Goal: Task Accomplishment & Management: Manage account settings

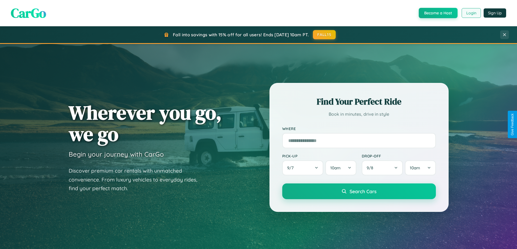
click at [471, 13] on button "Login" at bounding box center [470, 13] width 19 height 10
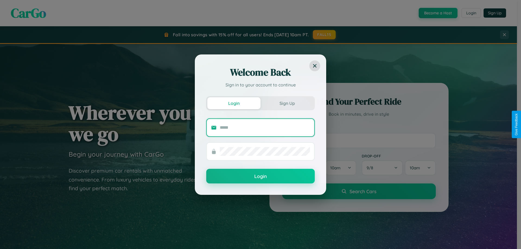
click at [265, 127] on input "text" at bounding box center [265, 127] width 90 height 9
type input "**********"
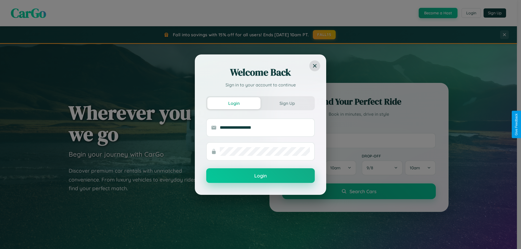
click at [260, 176] on button "Login" at bounding box center [260, 175] width 108 height 15
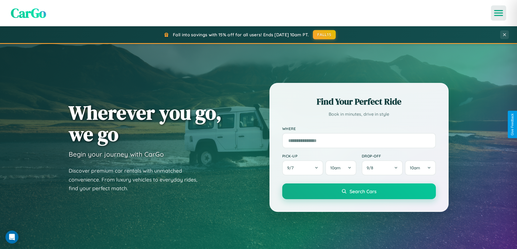
click at [498, 13] on icon "Open menu" at bounding box center [498, 13] width 8 height 5
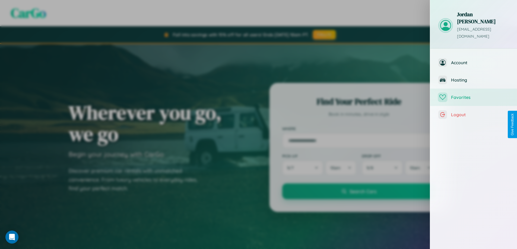
click at [473, 95] on span "Favorites" at bounding box center [480, 97] width 58 height 5
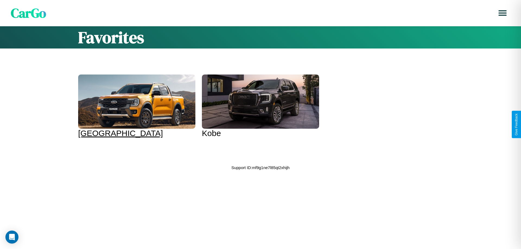
click at [136, 106] on div at bounding box center [136, 102] width 117 height 54
